Goal: Task Accomplishment & Management: Use online tool/utility

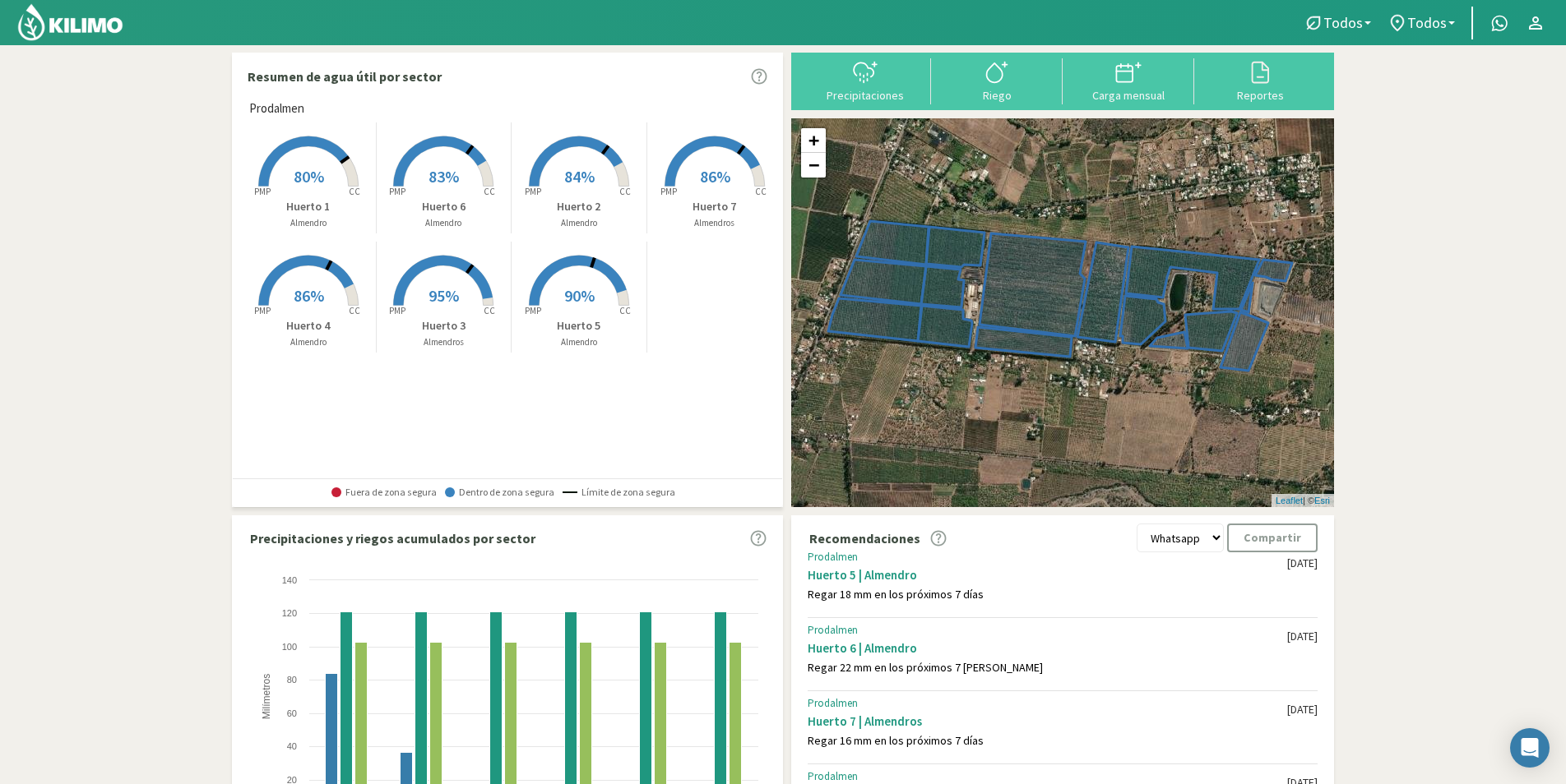
click at [1008, 104] on div "Riego" at bounding box center [996, 82] width 131 height 46
click at [1104, 80] on div at bounding box center [1128, 72] width 122 height 27
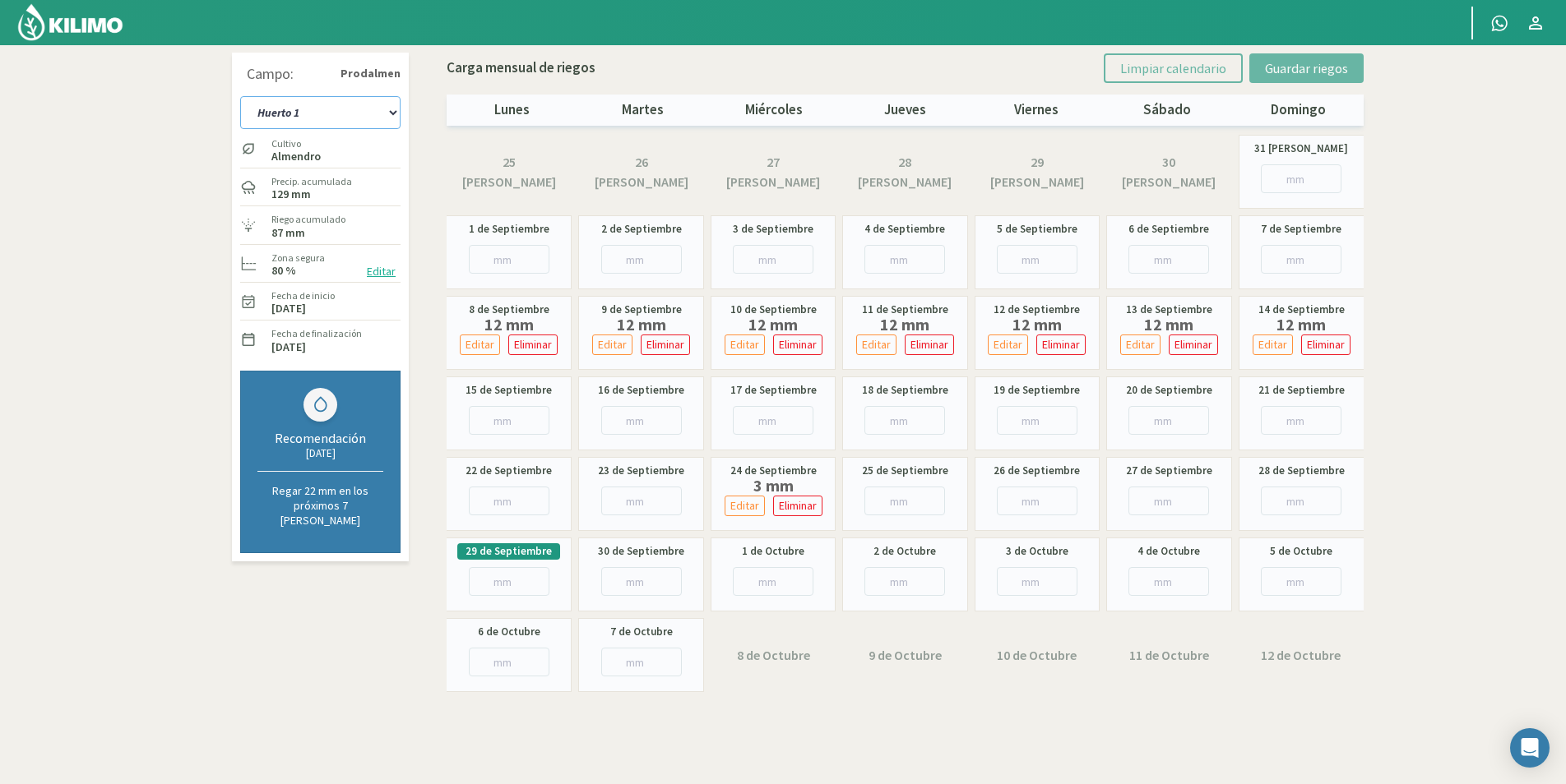
drag, startPoint x: 340, startPoint y: 113, endPoint x: 340, endPoint y: 123, distance: 10.0
click at [340, 112] on select "Huerto 1 Huerto 2 Huerto 3 Huerto 4 Huerto 5 Huerto 6 Huerto 7" at bounding box center [320, 113] width 161 height 33
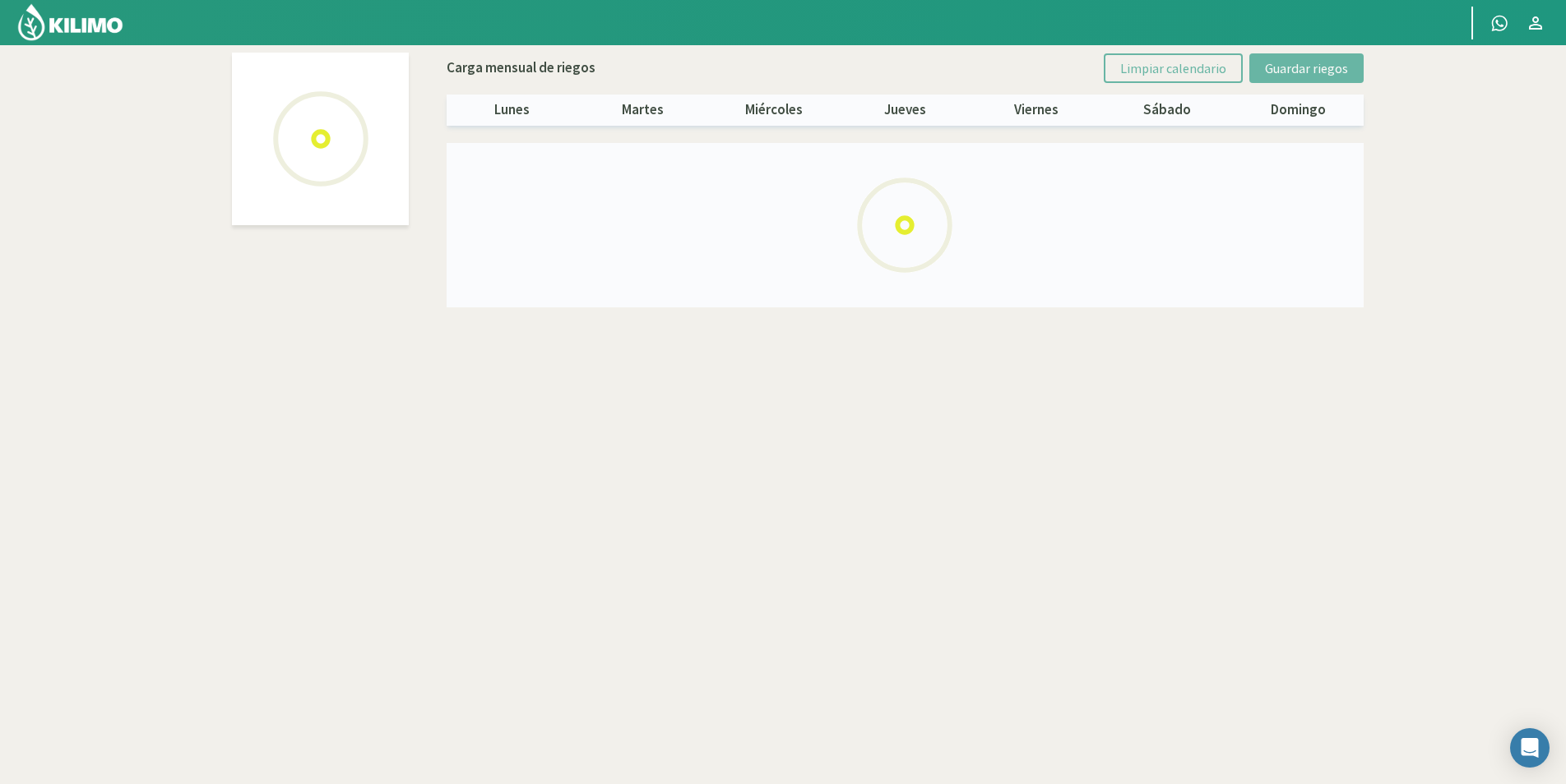
select select "3: Object"
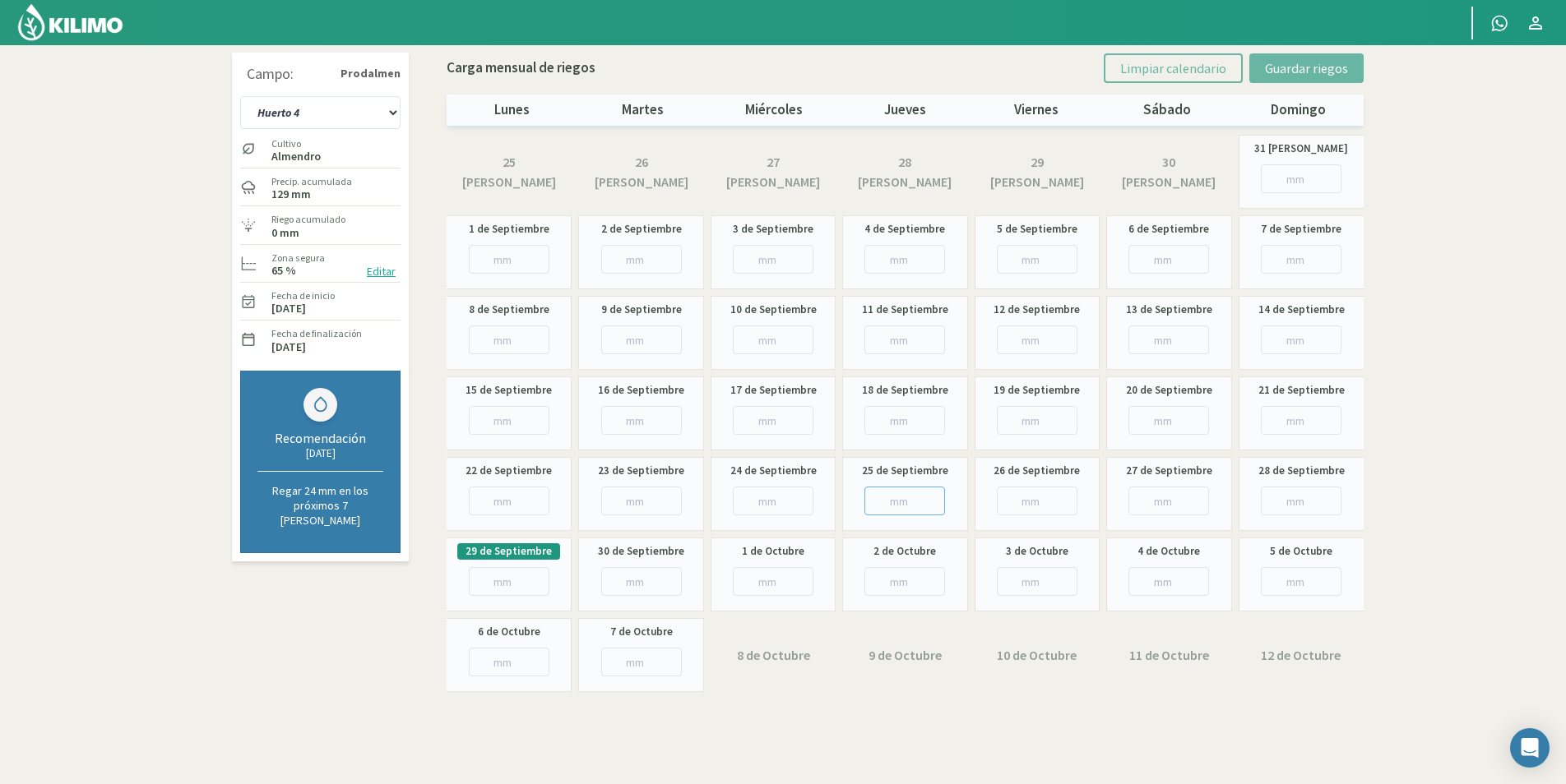
click at [905, 502] on input "number" at bounding box center [905, 501] width 81 height 28
type input "3"
type input "3.7"
click at [1273, 68] on span "Guardar riegos" at bounding box center [1306, 68] width 83 height 17
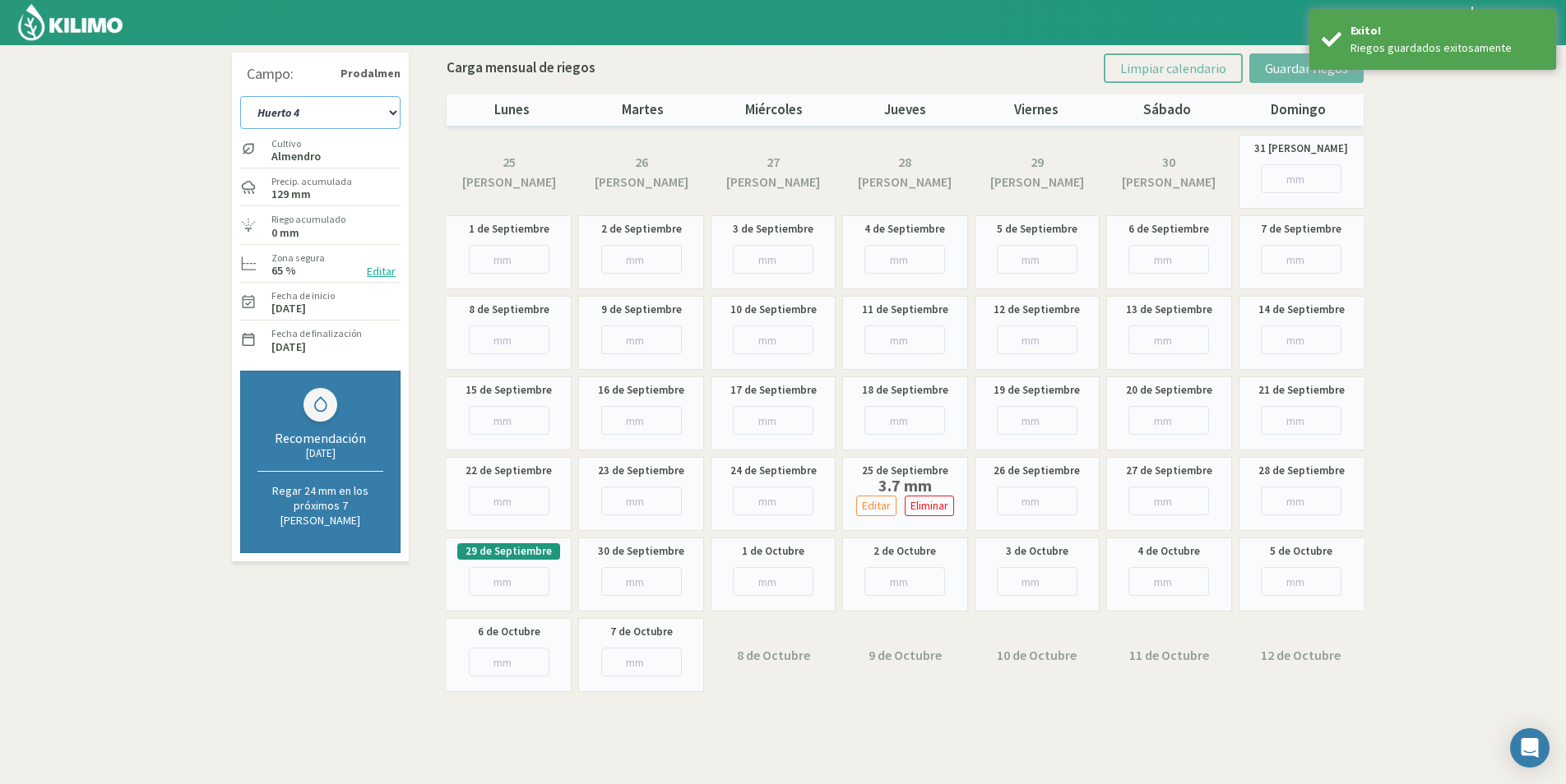
click at [306, 121] on select "Huerto 1 Huerto 2 Huerto 3 Huerto 4 Huerto 5 Huerto 6 Huerto 7" at bounding box center [320, 113] width 161 height 33
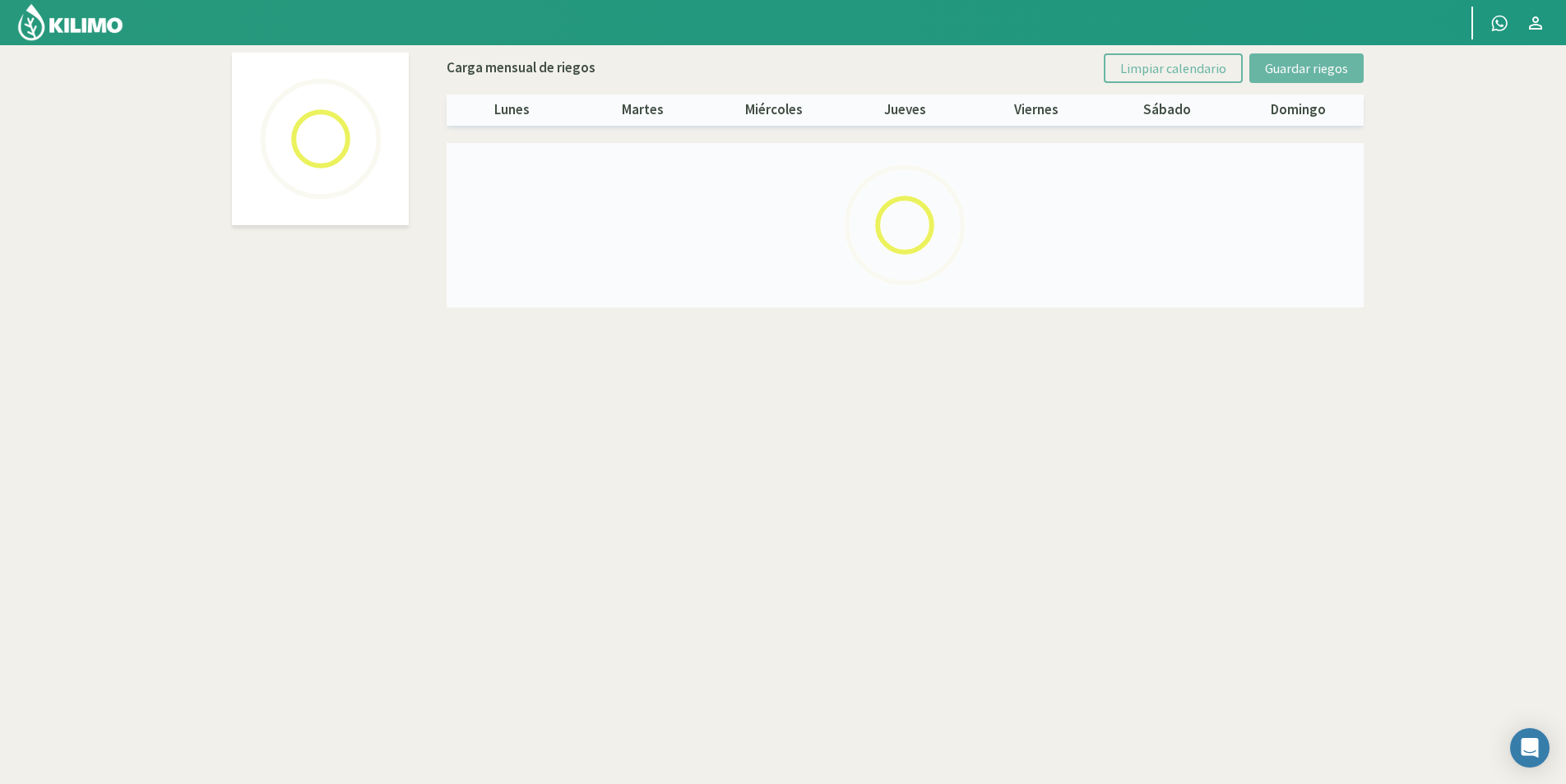
select select "4: Object"
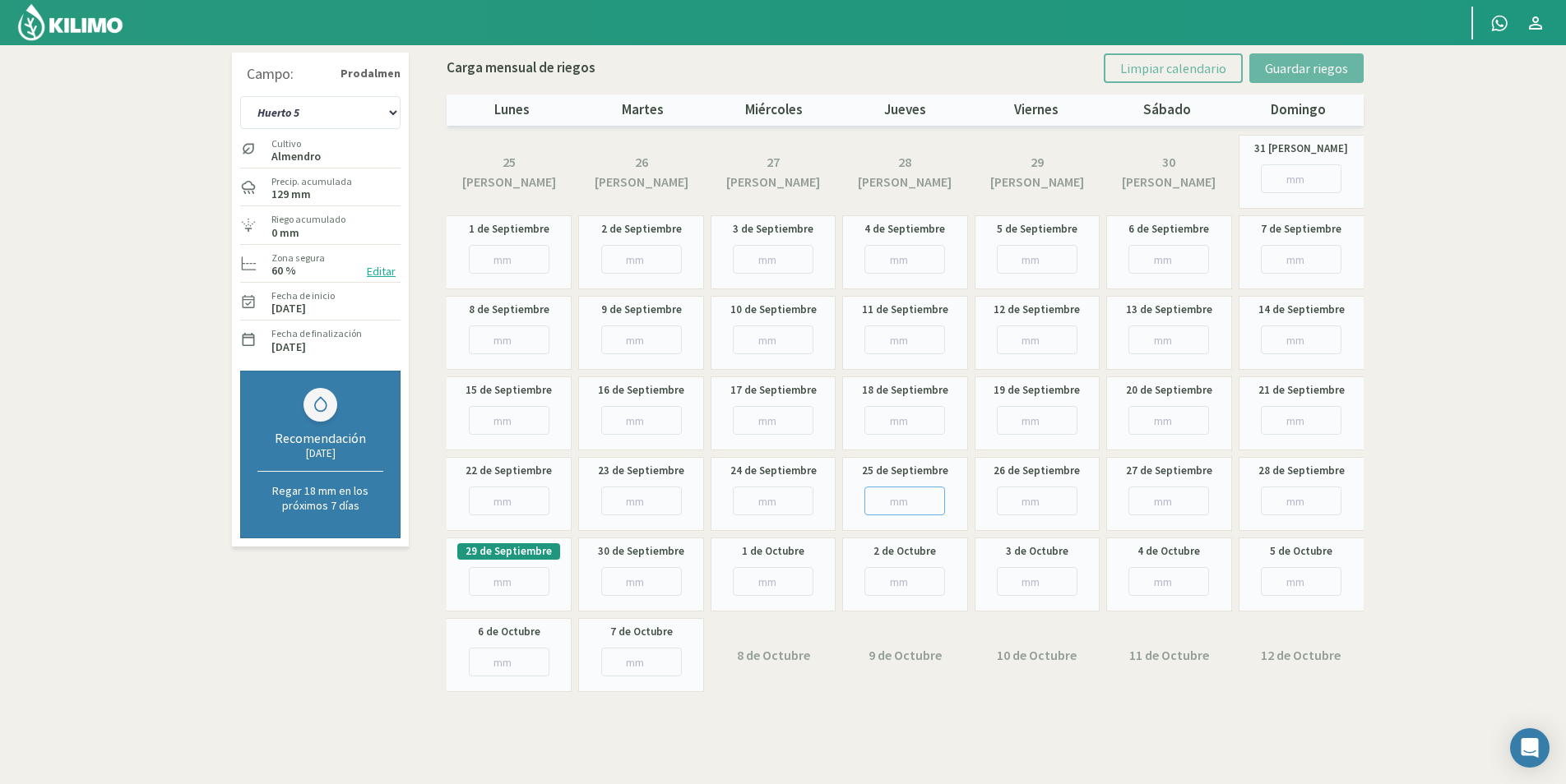
click at [896, 500] on input "number" at bounding box center [905, 501] width 81 height 28
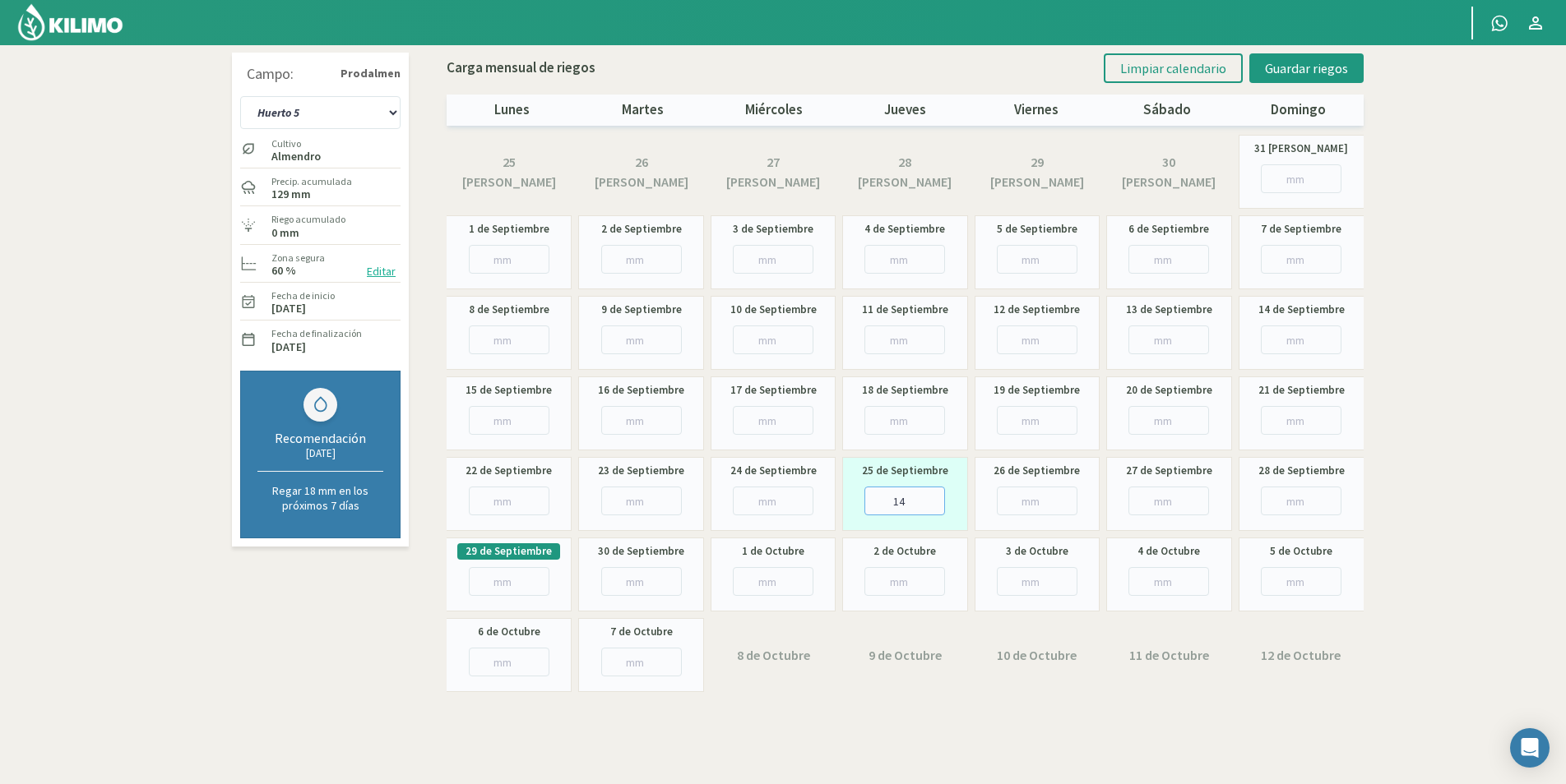
type input "1"
type input "1.4"
type input "1.96"
click at [1295, 75] on span "Guardar riegos" at bounding box center [1306, 68] width 83 height 17
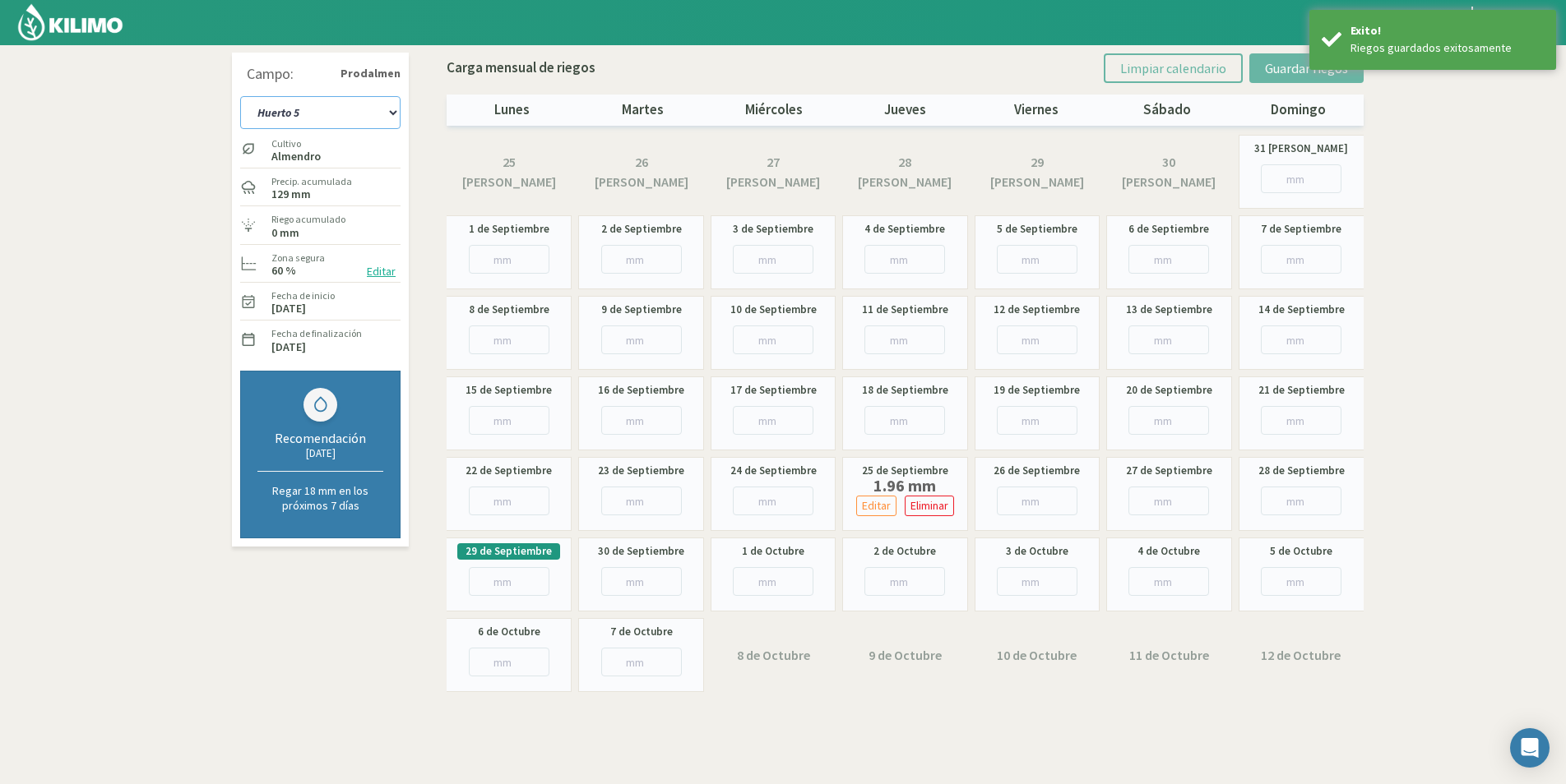
click at [290, 110] on select "Huerto 1 Huerto 2 Huerto 3 Huerto 4 Huerto 5 Huerto 6 Huerto 7" at bounding box center [320, 113] width 161 height 33
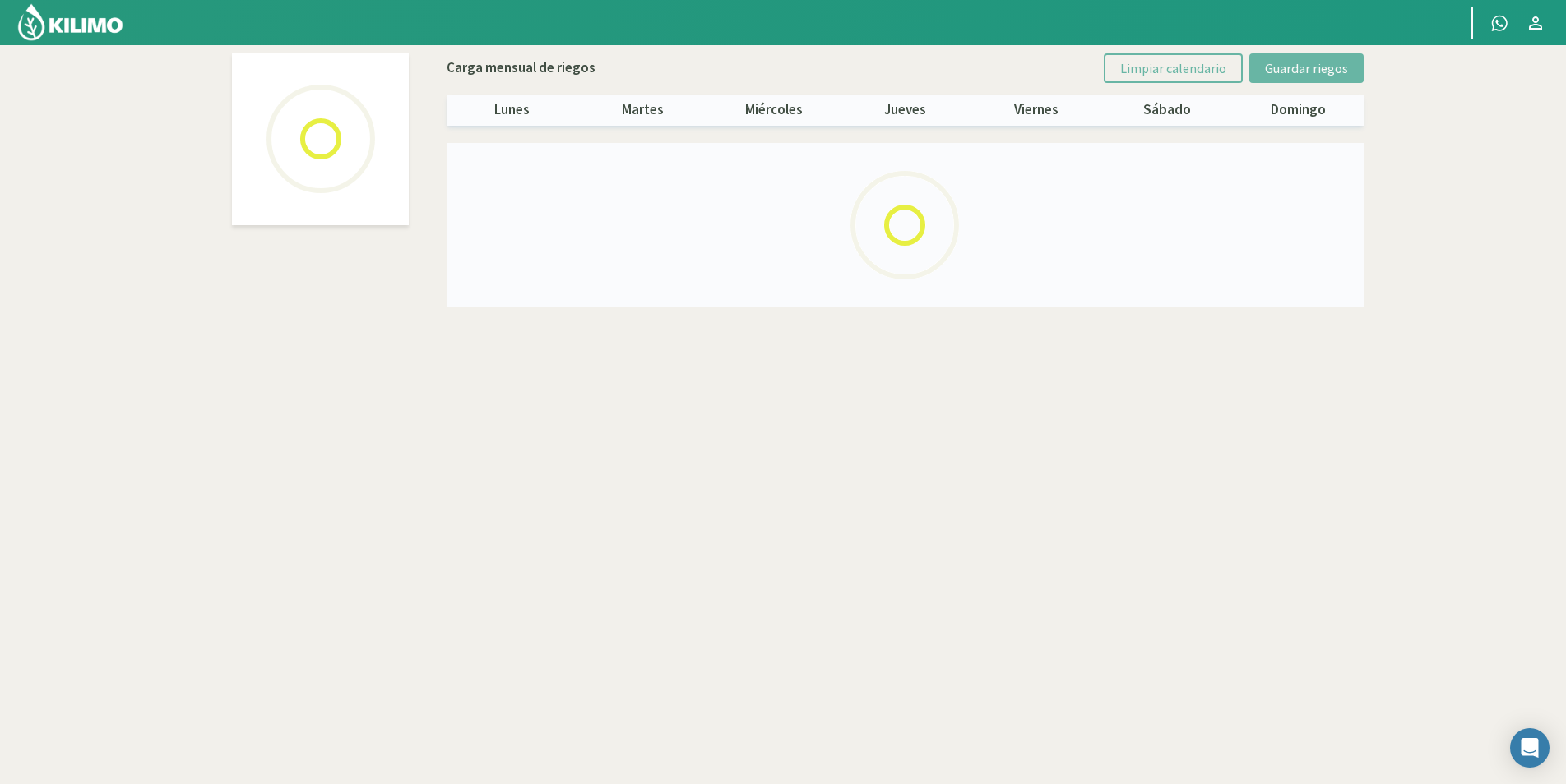
select select "1: Object"
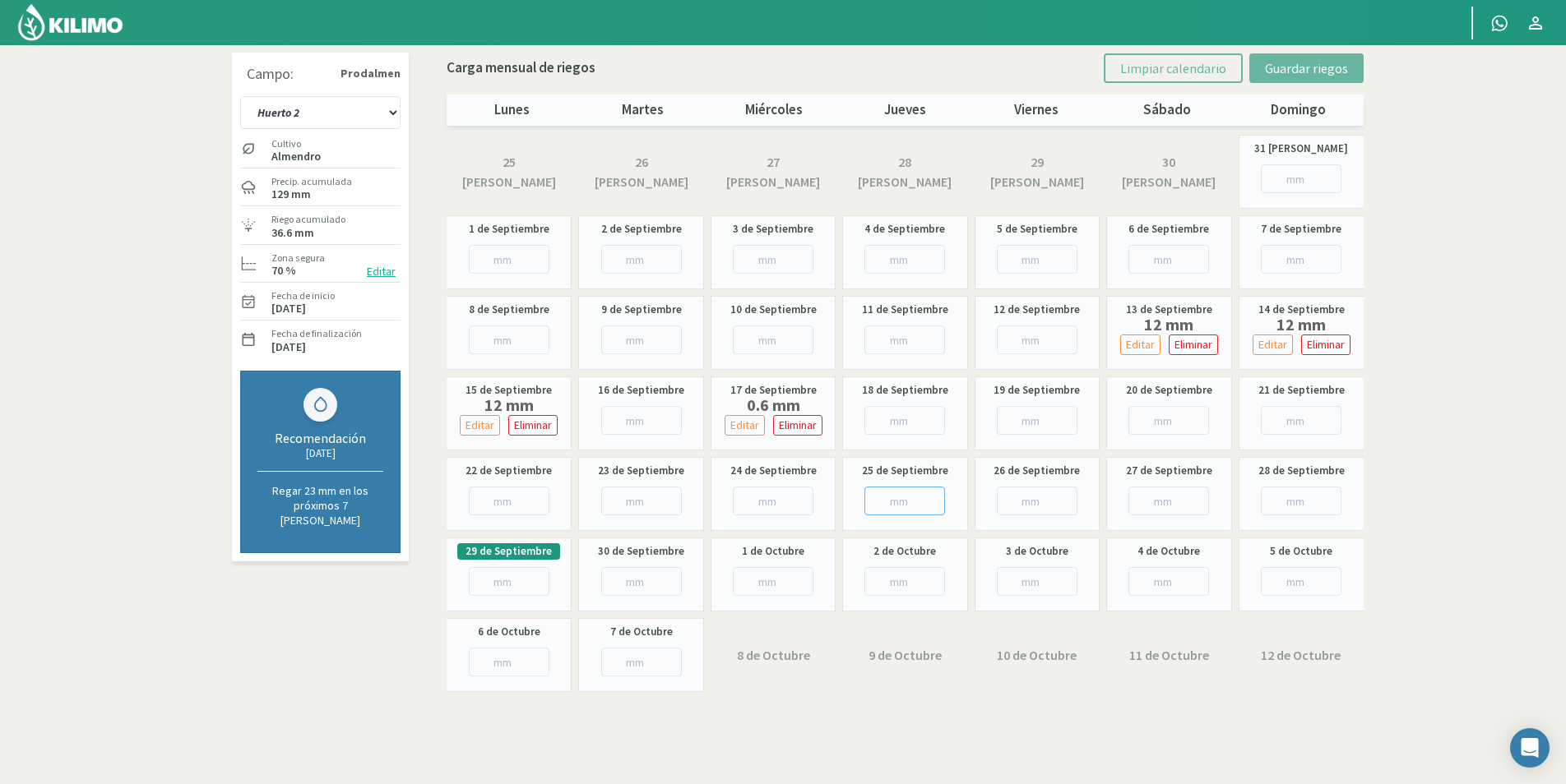
click at [910, 507] on input "number" at bounding box center [905, 501] width 81 height 28
type input "3"
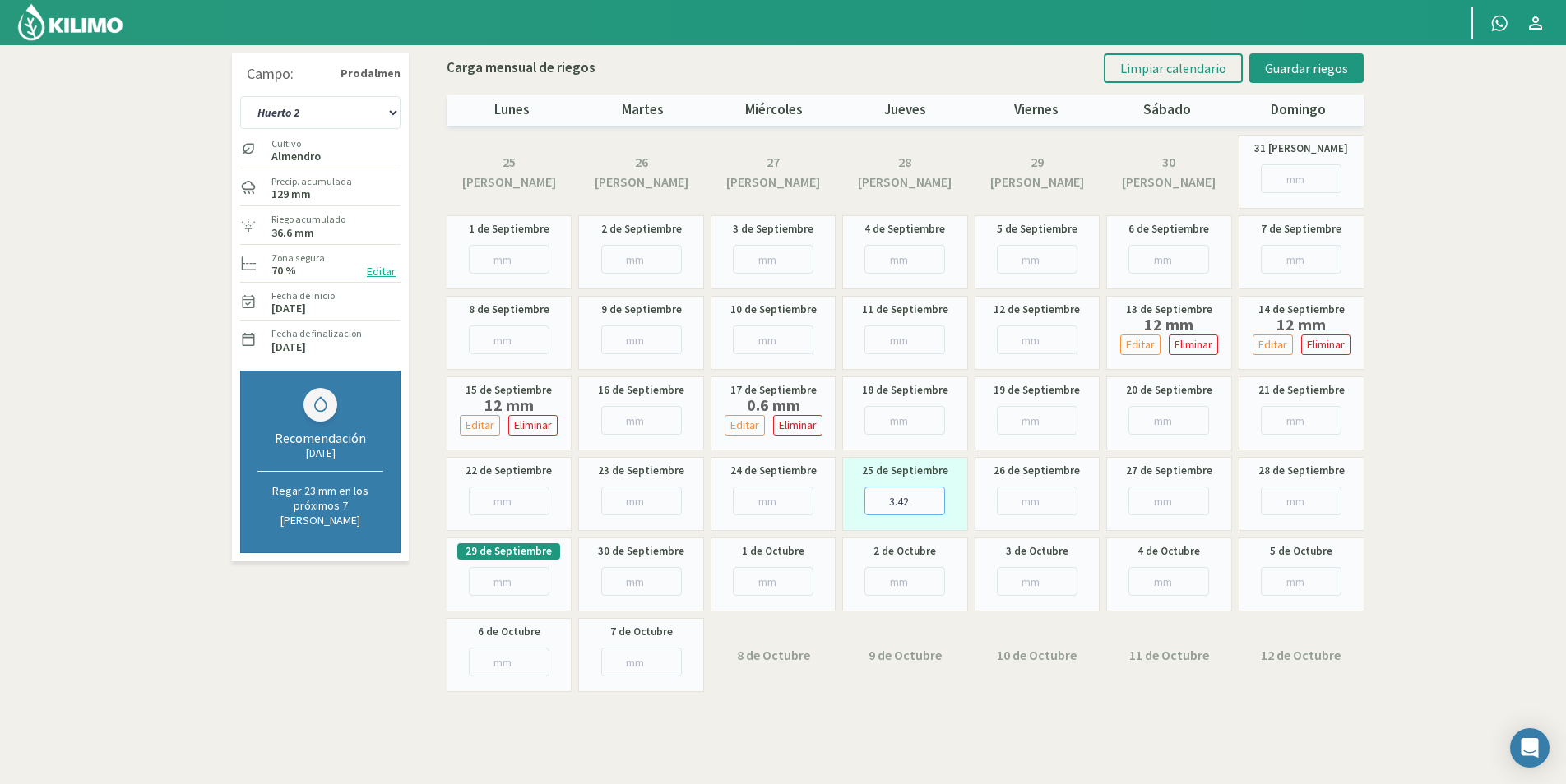
type input "3.42"
click at [1030, 495] on input "number" at bounding box center [1038, 501] width 81 height 28
type input "3"
type input "3.42"
click at [1324, 61] on span "Guardar riegos" at bounding box center [1306, 68] width 83 height 17
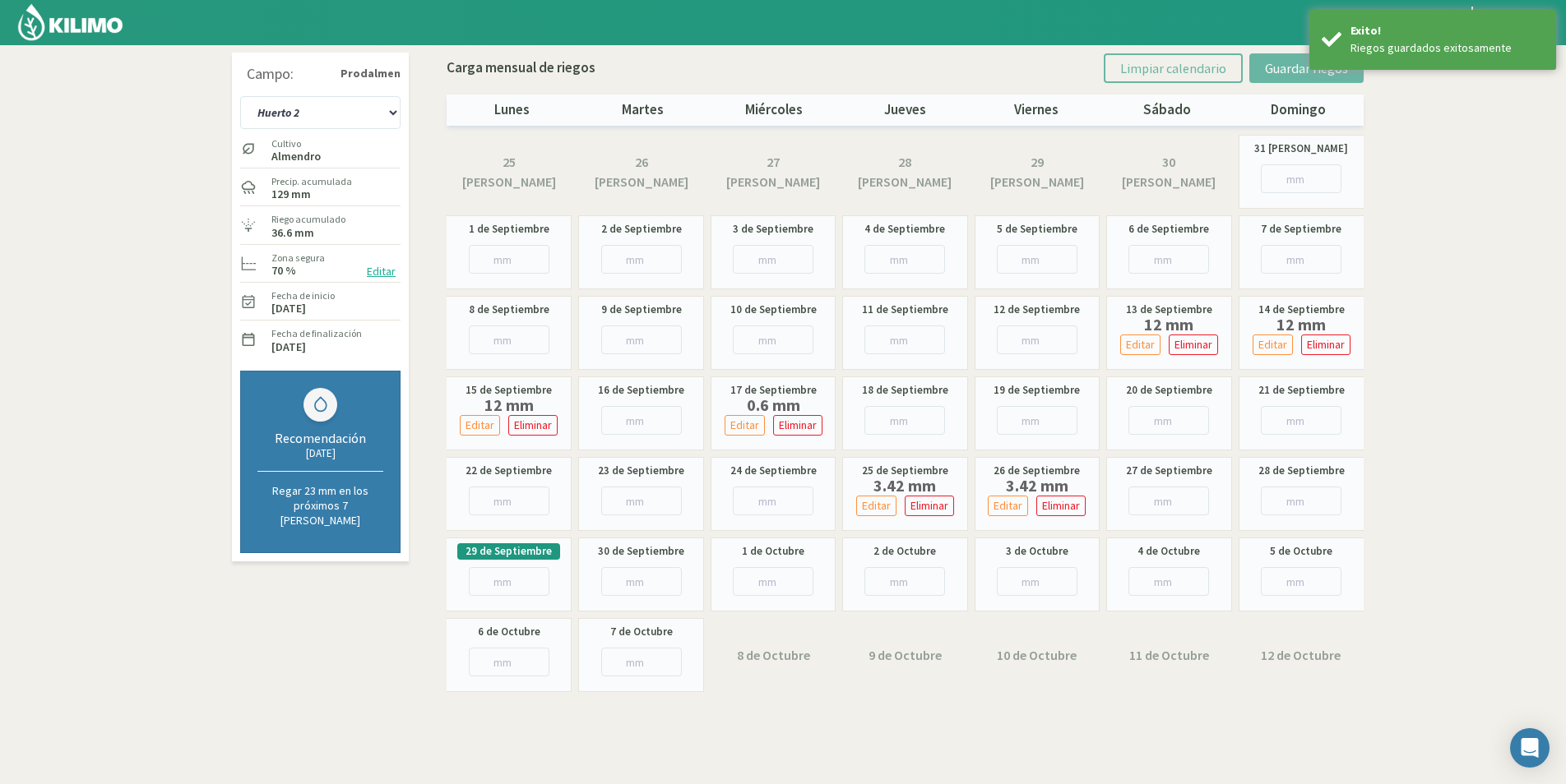
click at [43, 13] on img at bounding box center [70, 22] width 107 height 39
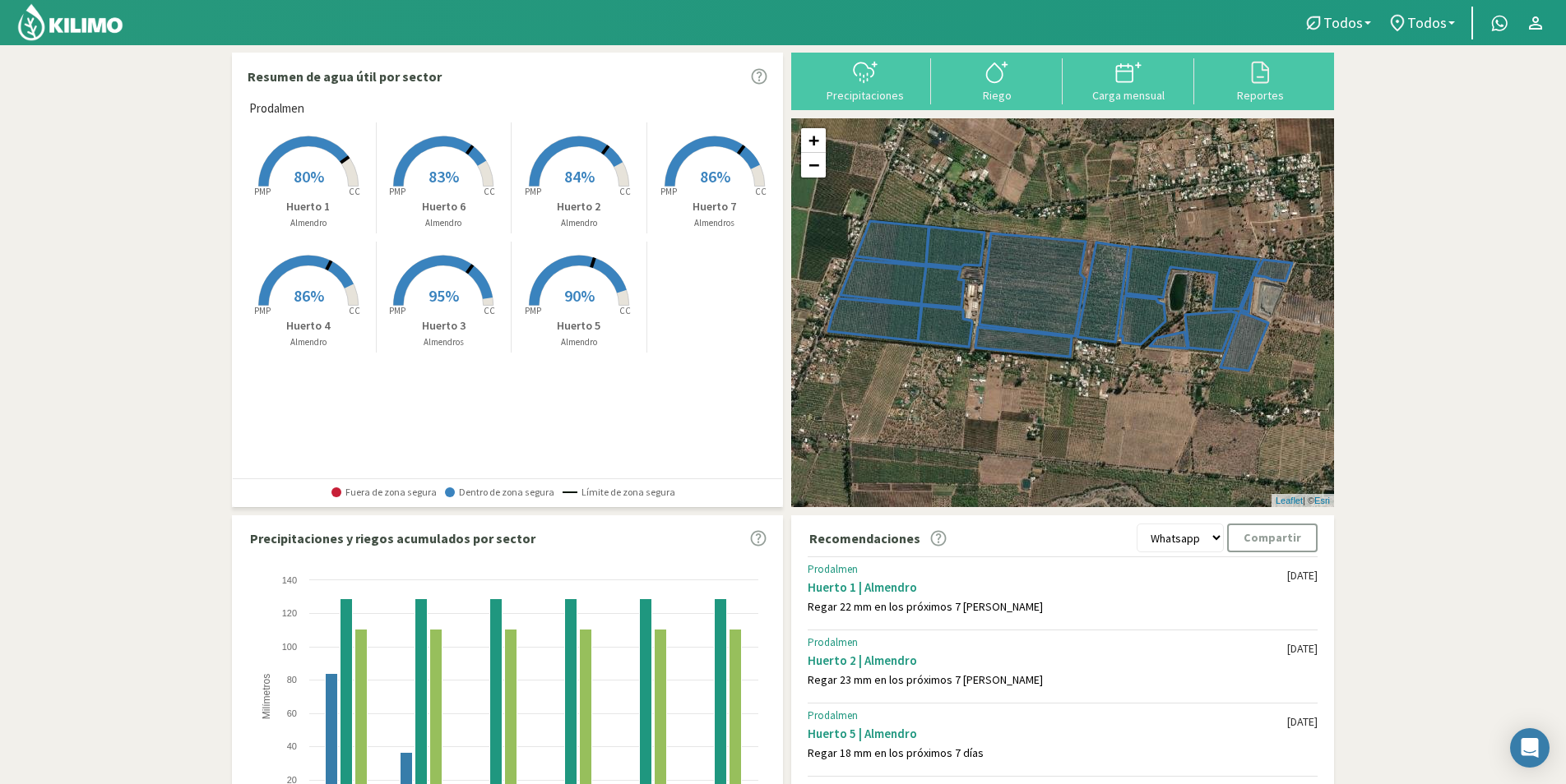
click at [117, 32] on img at bounding box center [70, 22] width 107 height 39
